Goal: Task Accomplishment & Management: Use online tool/utility

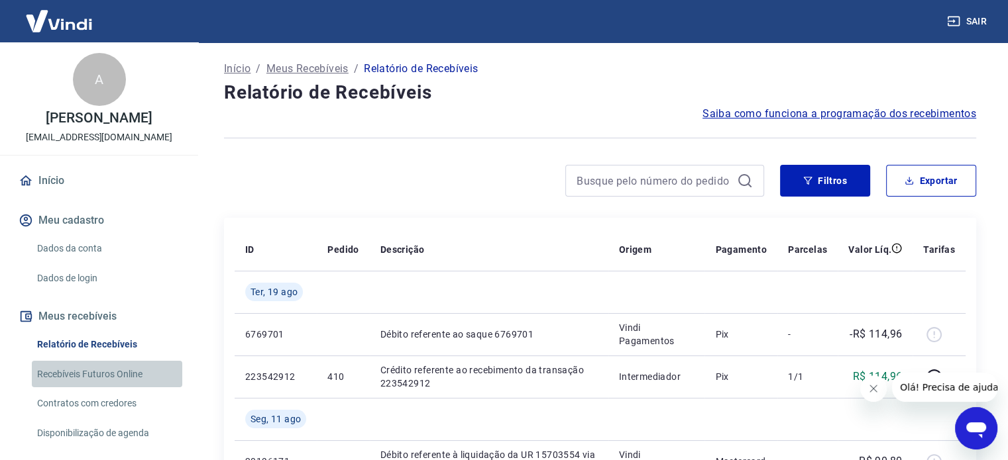
click at [117, 388] on link "Recebíveis Futuros Online" at bounding box center [107, 374] width 150 height 27
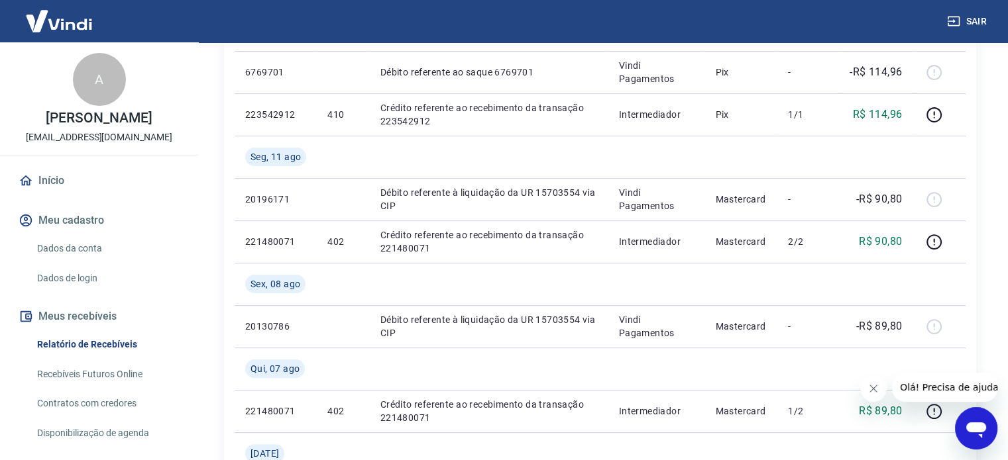
scroll to position [265, 0]
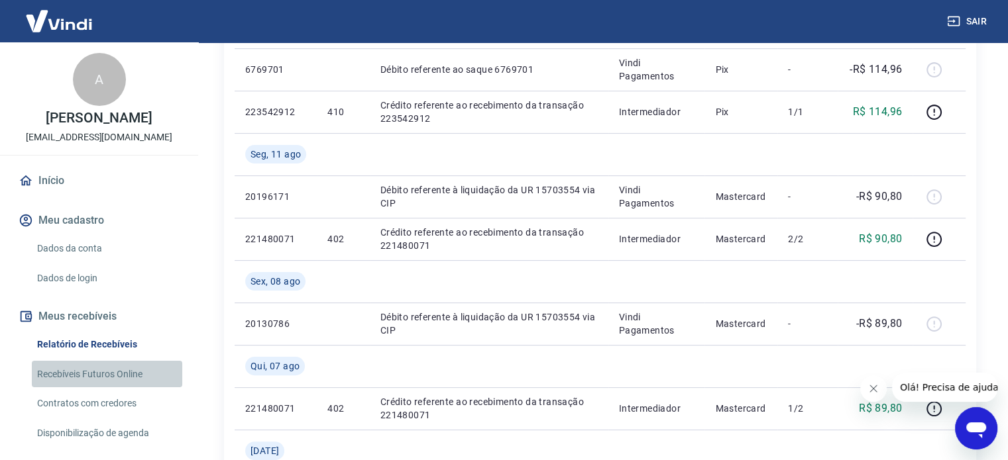
click at [118, 388] on link "Recebíveis Futuros Online" at bounding box center [107, 374] width 150 height 27
